Goal: Book appointment/travel/reservation

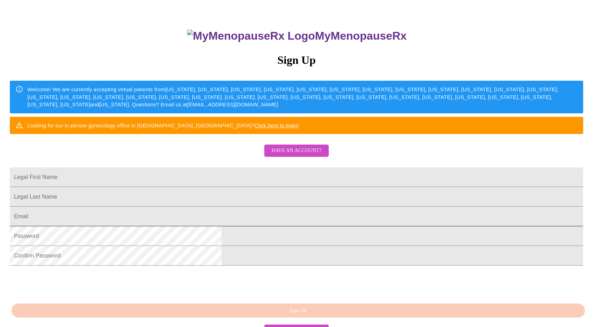
scroll to position [116, 0]
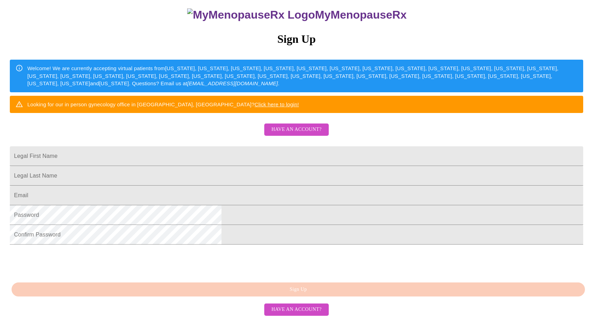
click at [300, 314] on span "Have an account?" at bounding box center [296, 309] width 50 height 9
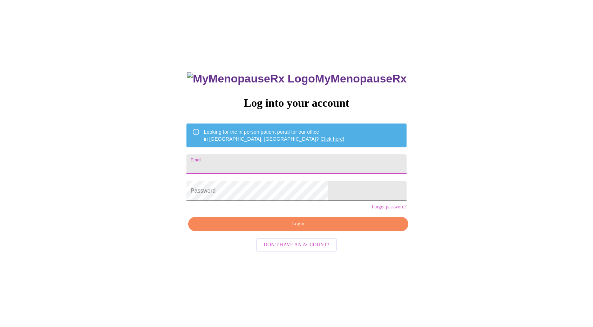
click at [289, 164] on input "Email" at bounding box center [297, 164] width 220 height 20
type input "[EMAIL_ADDRESS][DOMAIN_NAME]"
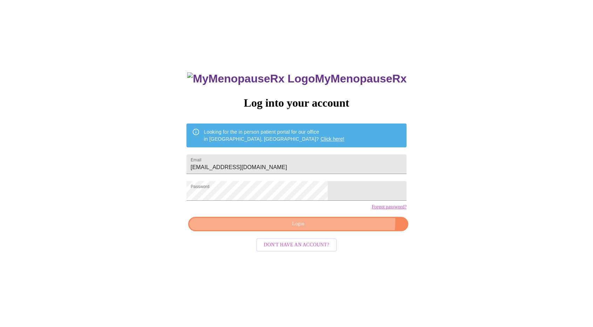
click at [331, 228] on span "Login" at bounding box center [298, 223] width 204 height 9
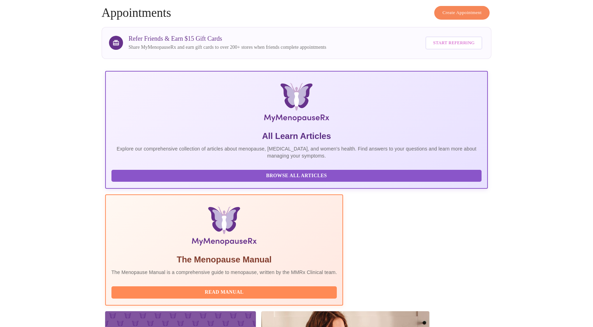
scroll to position [56, 0]
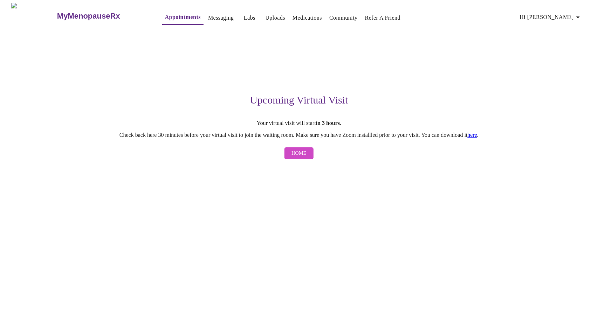
click at [442, 163] on div "MyMenopauseRx Appointments Messaging Labs Uploads Medications Community Refer a…" at bounding box center [299, 83] width 593 height 160
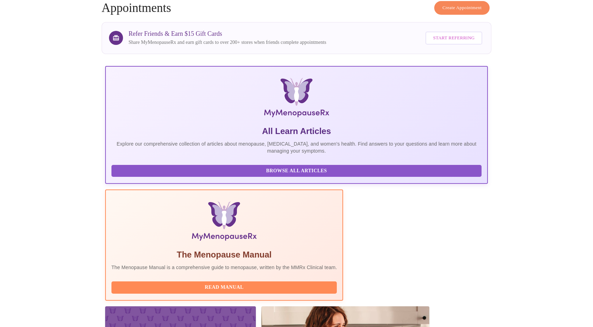
scroll to position [0, 1]
drag, startPoint x: 564, startPoint y: 225, endPoint x: 566, endPoint y: 258, distance: 32.3
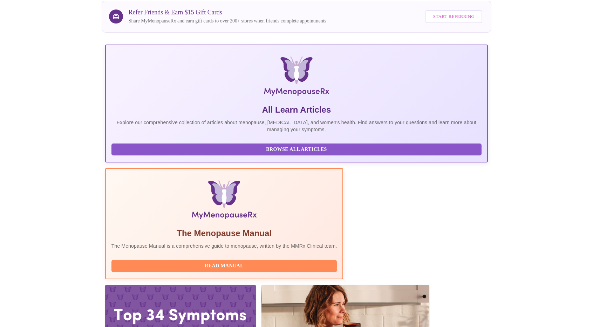
scroll to position [0, 0]
